Goal: Register for event/course

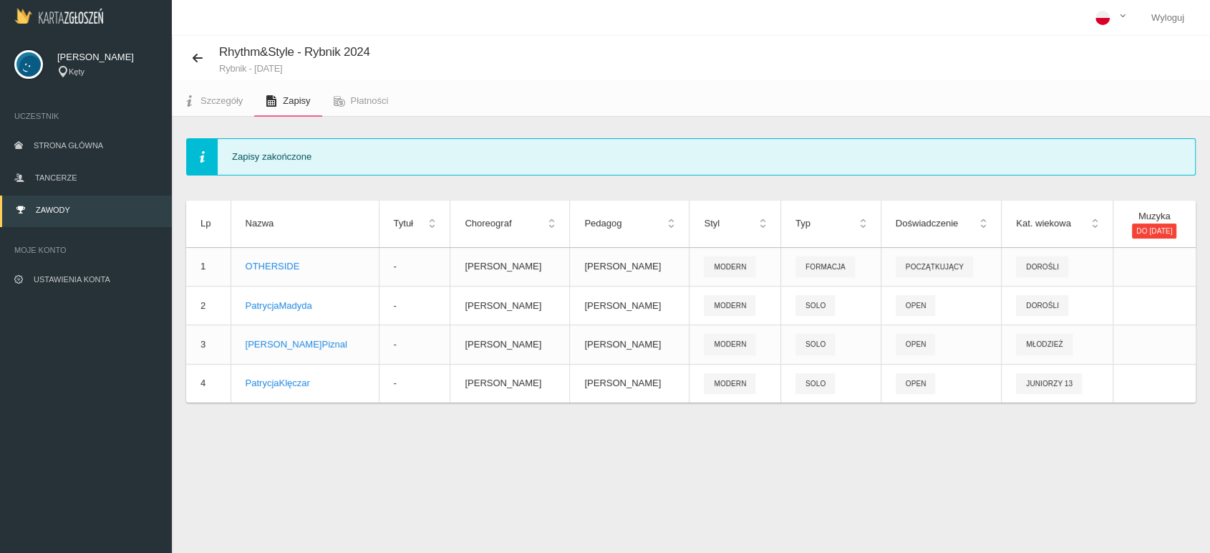
click at [72, 206] on link "Zawody" at bounding box center [86, 211] width 172 height 32
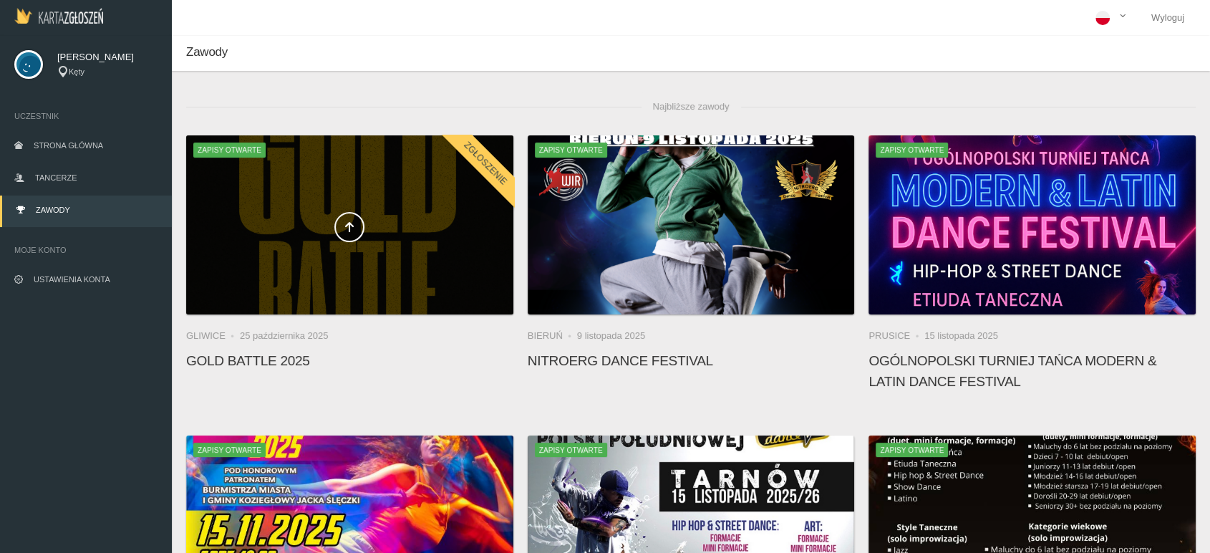
click at [398, 252] on div at bounding box center [349, 224] width 327 height 179
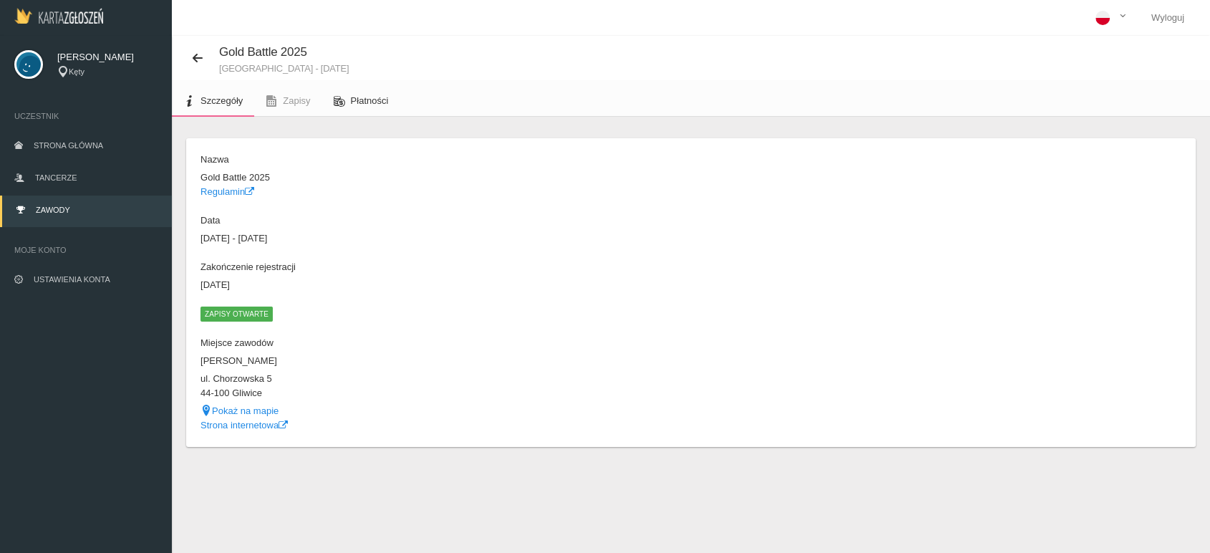
click at [349, 96] on link "Płatności" at bounding box center [361, 101] width 78 height 32
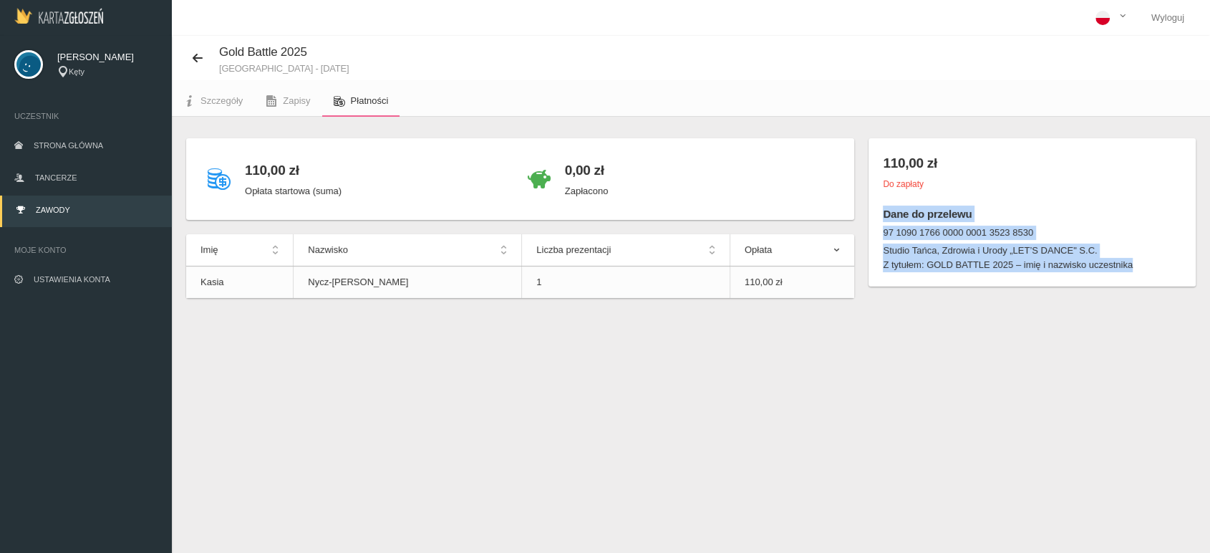
drag, startPoint x: 883, startPoint y: 215, endPoint x: 1157, endPoint y: 285, distance: 283.0
click at [1157, 285] on div "110,00 zł Do zapłaty Dane do przelewu 97 1090 1766 0000 0001 3523 8530 Studio T…" at bounding box center [1031, 212] width 327 height 148
copy div "Dane do przelewu 97 1090 1766 0000 0001 3523 8530 Studio Tańca, Zdrowia i Urody…"
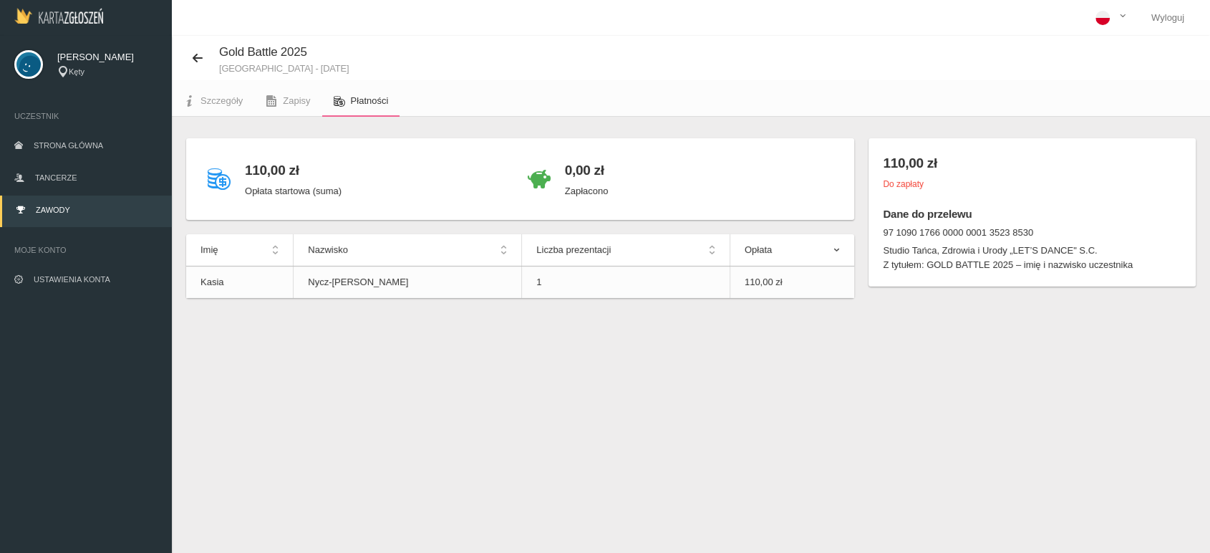
click at [752, 372] on div "Gold Battle 2025 [GEOGRAPHIC_DATA] - [DATE] Szczegóły Zapisy Płatności 110,00 z…" at bounding box center [691, 312] width 1038 height 553
click at [280, 107] on link "Zapisy" at bounding box center [287, 101] width 67 height 32
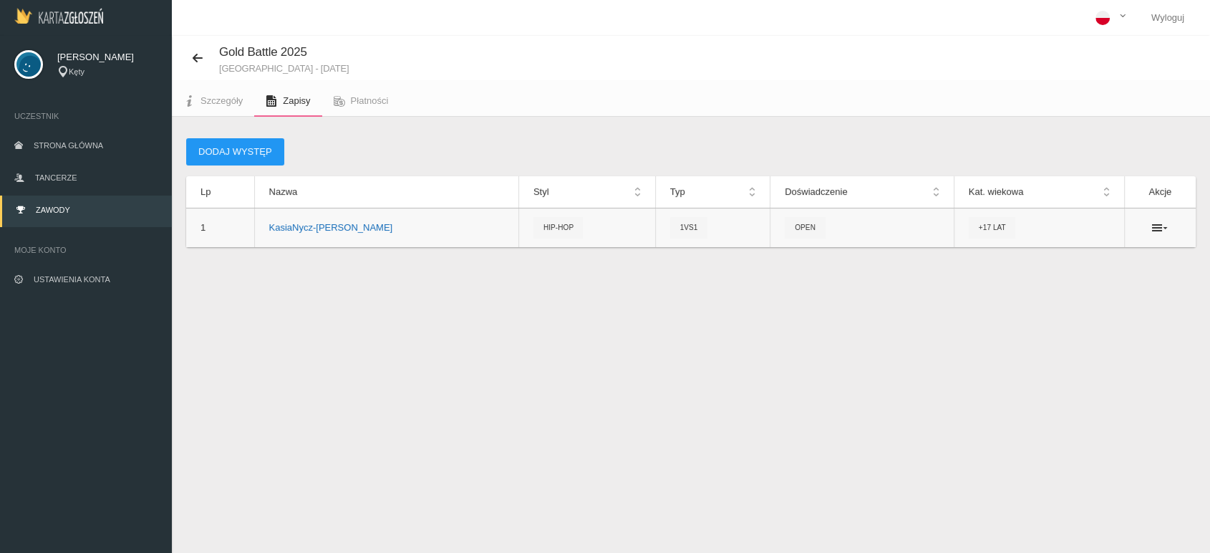
click at [301, 222] on p "[PERSON_NAME]" at bounding box center [386, 228] width 235 height 14
